Goal: Task Accomplishment & Management: Complete application form

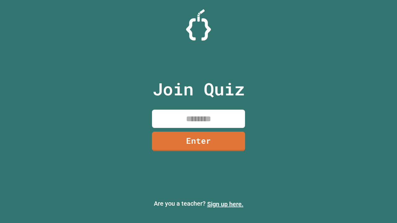
click at [225, 204] on link "Sign up here." at bounding box center [225, 203] width 36 height 7
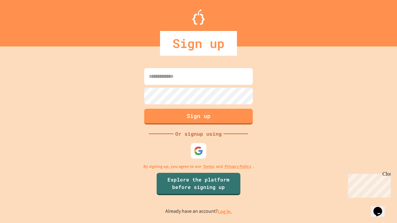
click at [225, 211] on link "Log in." at bounding box center [225, 211] width 14 height 7
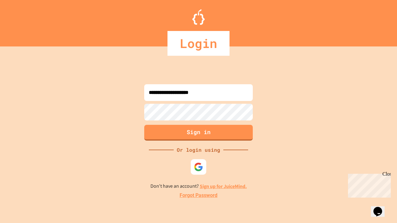
type input "**********"
